Goal: Browse casually

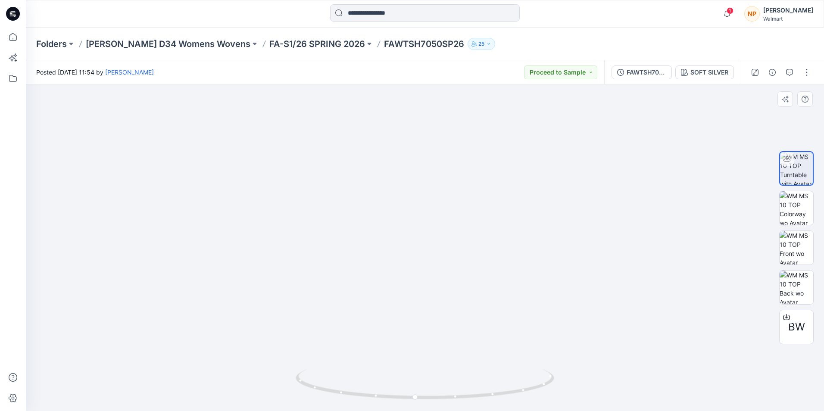
drag, startPoint x: 413, startPoint y: 246, endPoint x: 398, endPoint y: 150, distance: 97.3
drag, startPoint x: 426, startPoint y: 164, endPoint x: 410, endPoint y: 218, distance: 55.7
drag, startPoint x: 421, startPoint y: 226, endPoint x: 405, endPoint y: 226, distance: 15.5
drag, startPoint x: 412, startPoint y: 397, endPoint x: 558, endPoint y: 351, distance: 153.3
click at [558, 351] on div at bounding box center [425, 248] width 798 height 327
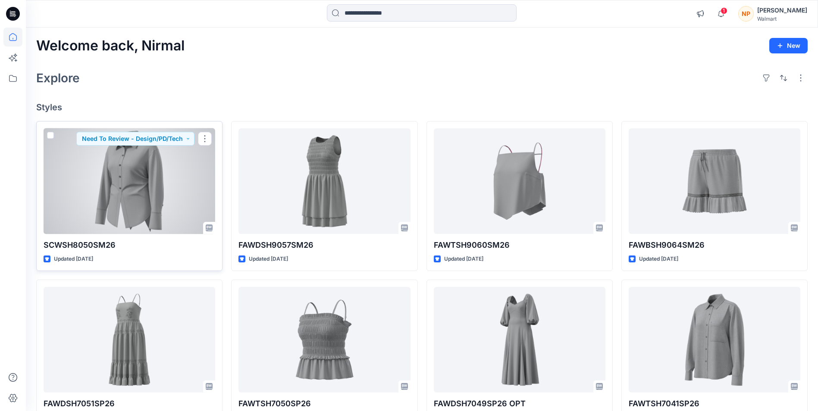
click at [113, 172] on div at bounding box center [130, 181] width 172 height 106
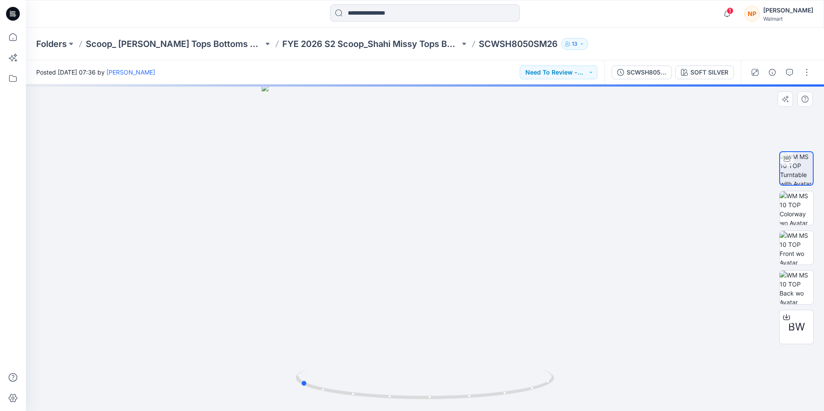
drag, startPoint x: 425, startPoint y: 396, endPoint x: 559, endPoint y: 390, distance: 133.8
click at [559, 390] on div at bounding box center [425, 248] width 798 height 327
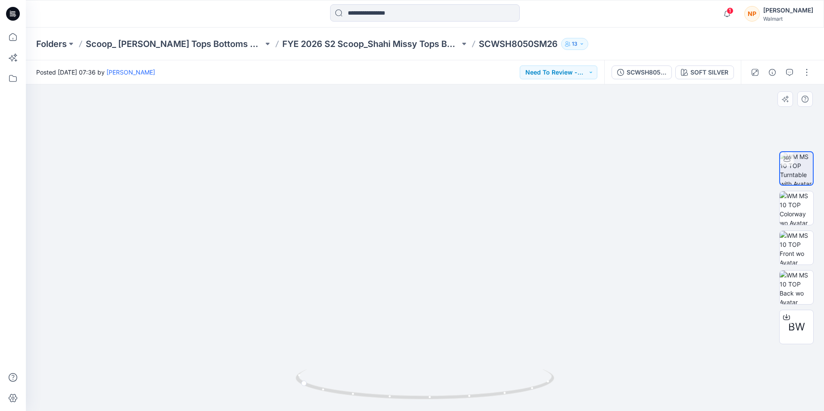
drag, startPoint x: 361, startPoint y: 161, endPoint x: 400, endPoint y: 238, distance: 86.0
drag, startPoint x: 304, startPoint y: 384, endPoint x: 456, endPoint y: 394, distance: 152.5
click at [456, 394] on icon at bounding box center [426, 385] width 261 height 32
drag, startPoint x: 407, startPoint y: 148, endPoint x: 410, endPoint y: 213, distance: 64.3
drag, startPoint x: 454, startPoint y: 398, endPoint x: 305, endPoint y: 374, distance: 150.8
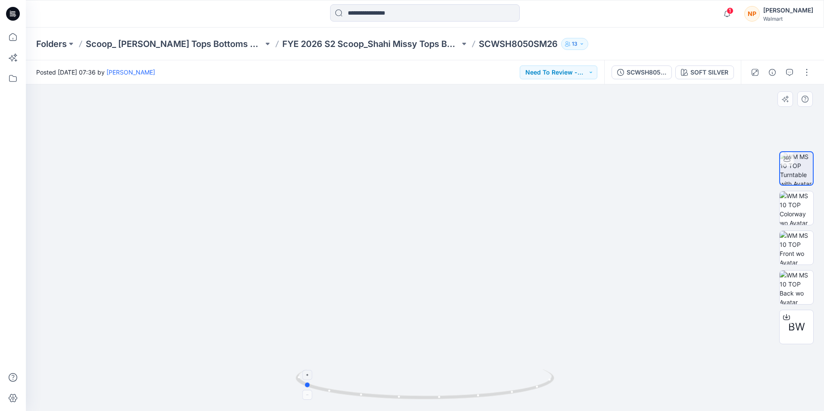
click at [305, 374] on icon at bounding box center [426, 385] width 261 height 32
click at [14, 11] on icon at bounding box center [13, 14] width 14 height 28
